Goal: Transaction & Acquisition: Obtain resource

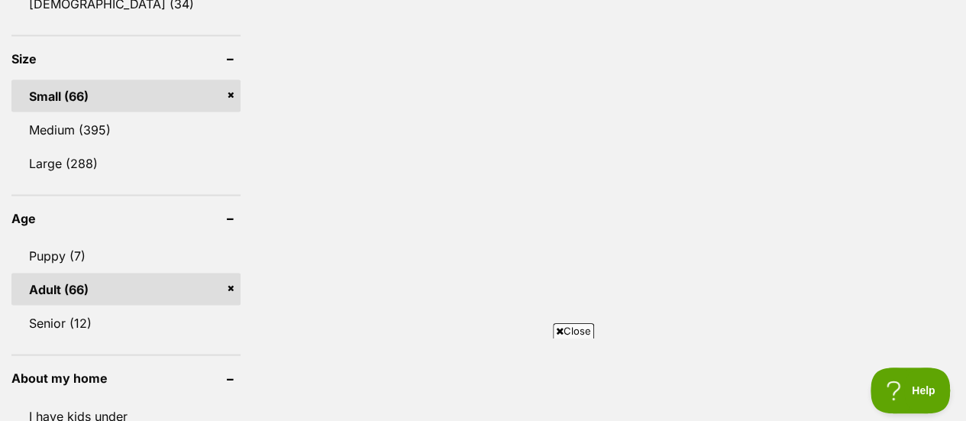
scroll to position [1448, 0]
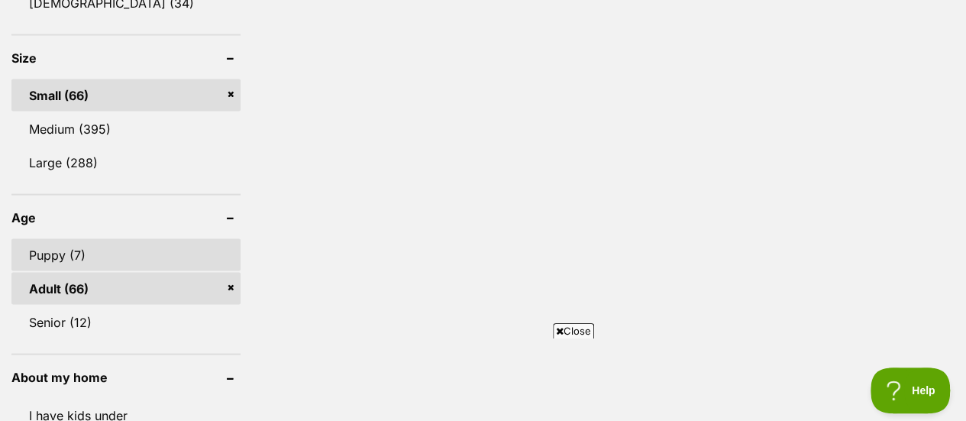
click at [58, 263] on link "Puppy (7)" at bounding box center [125, 254] width 229 height 32
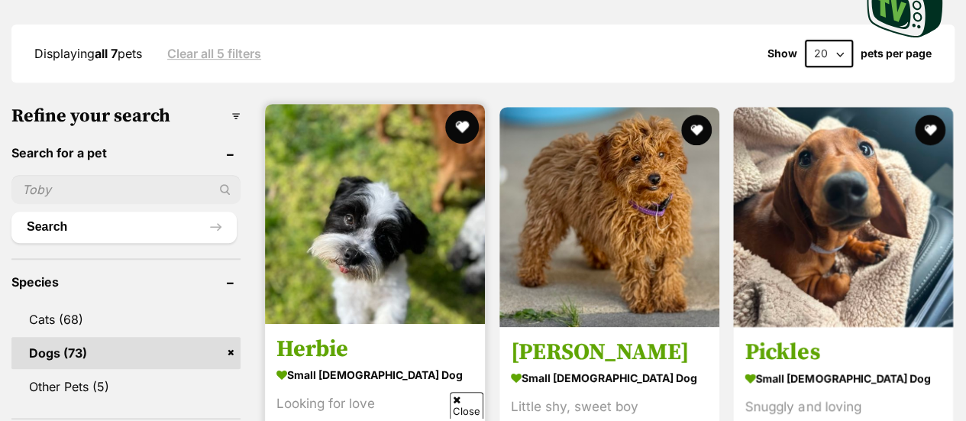
click at [461, 122] on button "favourite" at bounding box center [462, 127] width 34 height 34
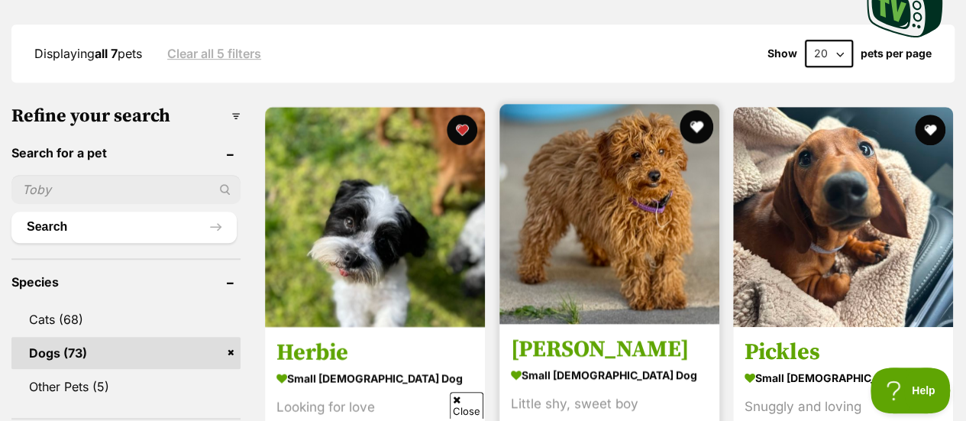
click at [687, 118] on button "favourite" at bounding box center [696, 127] width 34 height 34
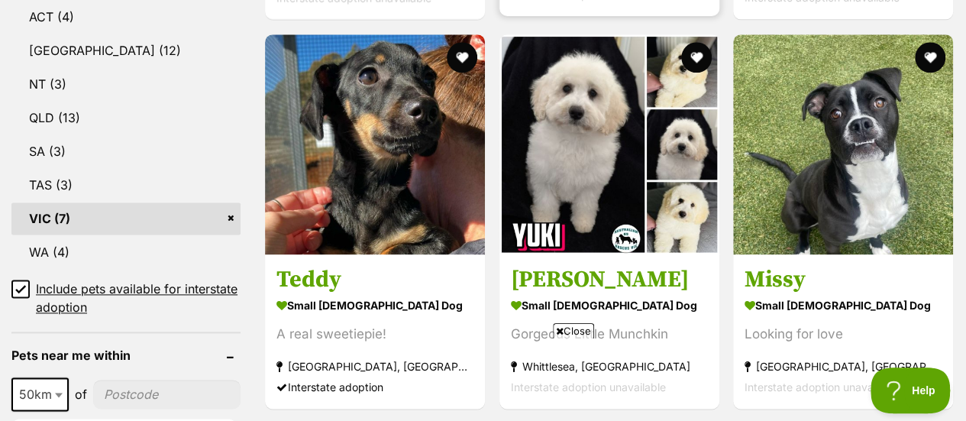
scroll to position [891, 0]
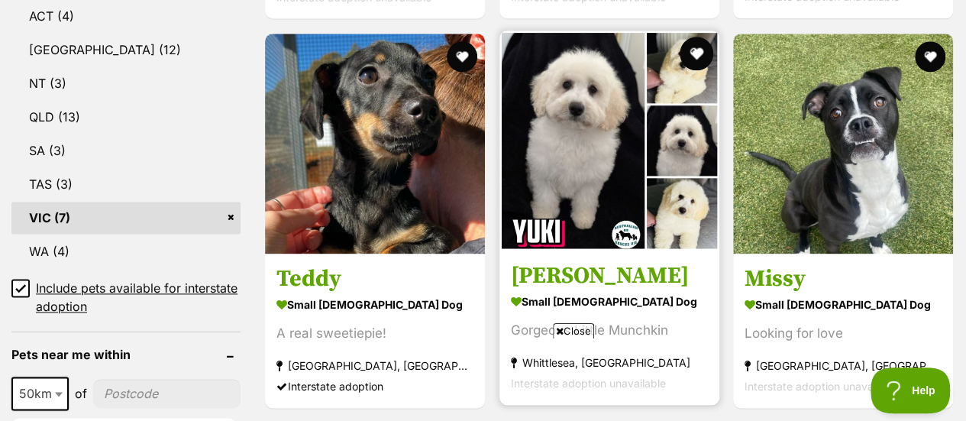
click at [701, 49] on button "favourite" at bounding box center [696, 54] width 34 height 34
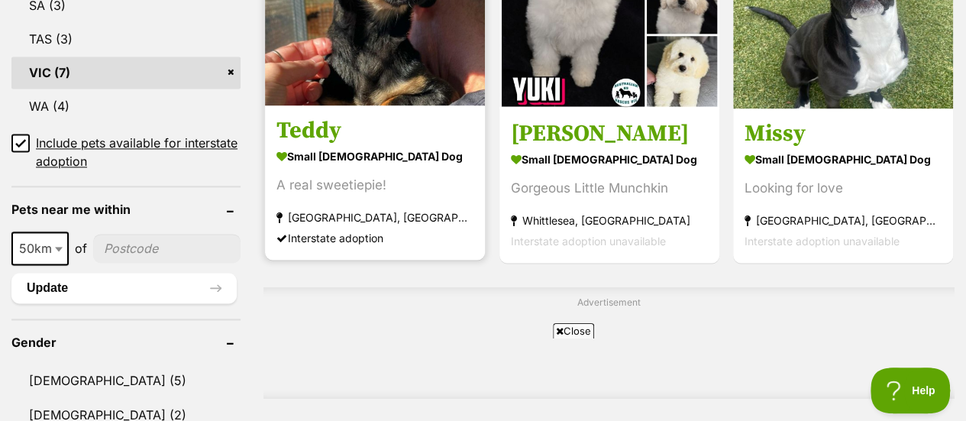
scroll to position [0, 0]
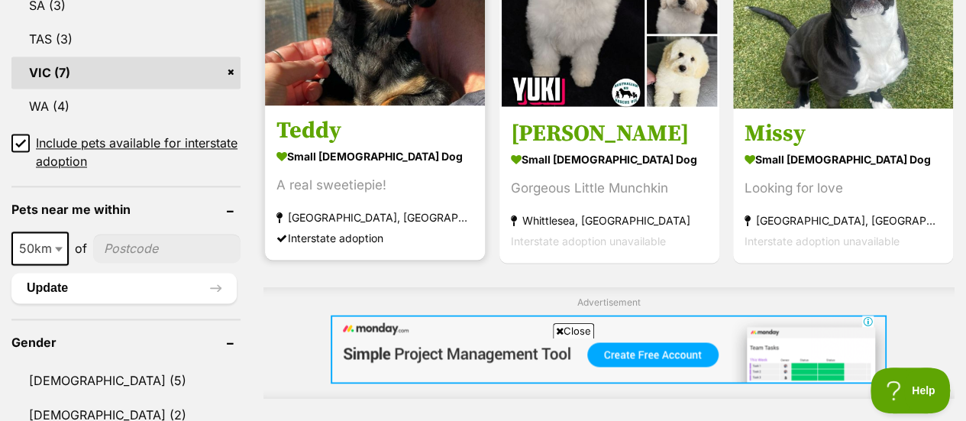
click at [344, 153] on strong "small [DEMOGRAPHIC_DATA] Dog" at bounding box center [374, 156] width 197 height 22
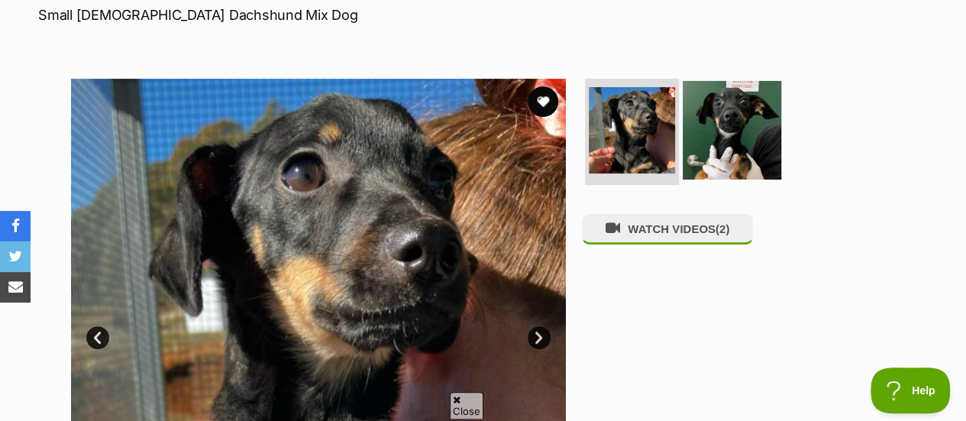
click at [716, 116] on img at bounding box center [732, 129] width 99 height 99
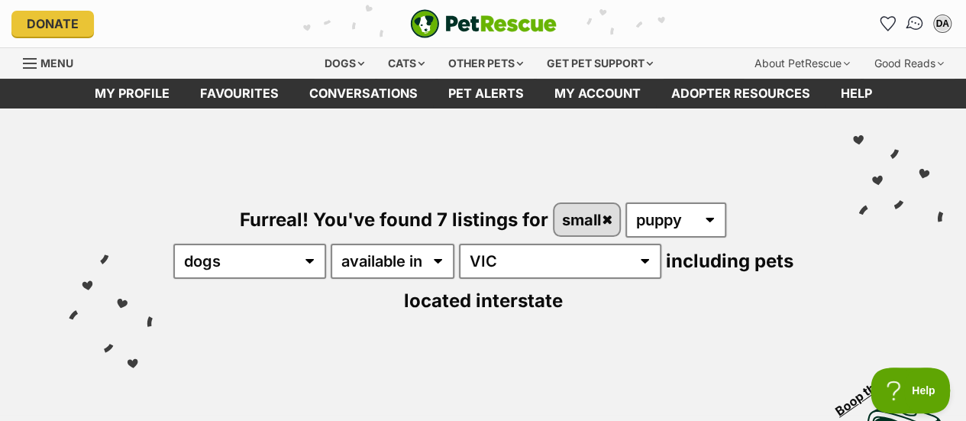
click at [913, 27] on img "Conversations" at bounding box center [915, 24] width 21 height 20
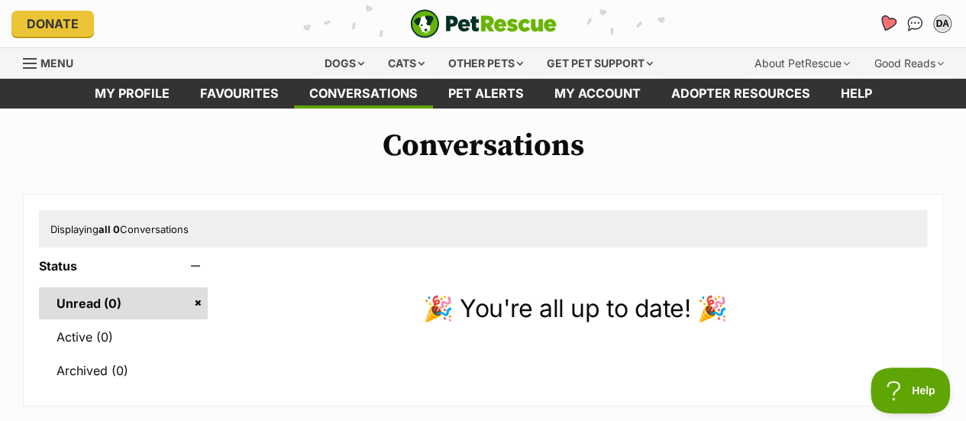
click at [892, 22] on icon "Favourites" at bounding box center [887, 24] width 18 height 18
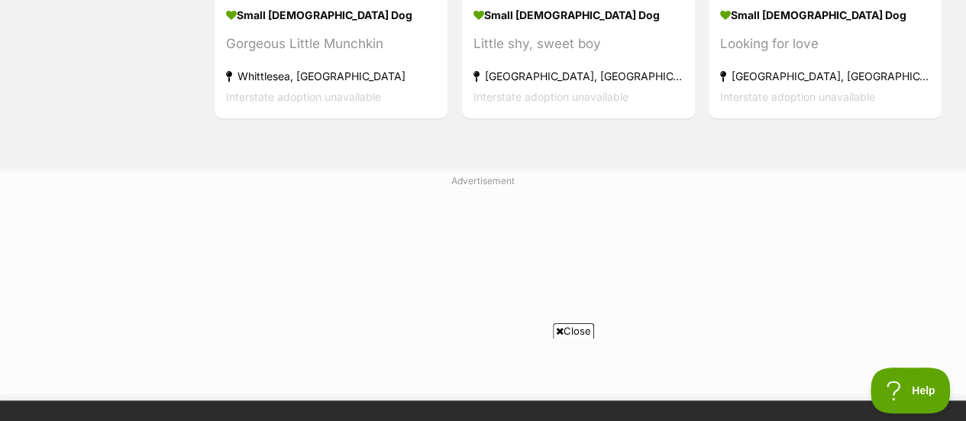
scroll to position [751, 0]
